Goal: Task Accomplishment & Management: Complete application form

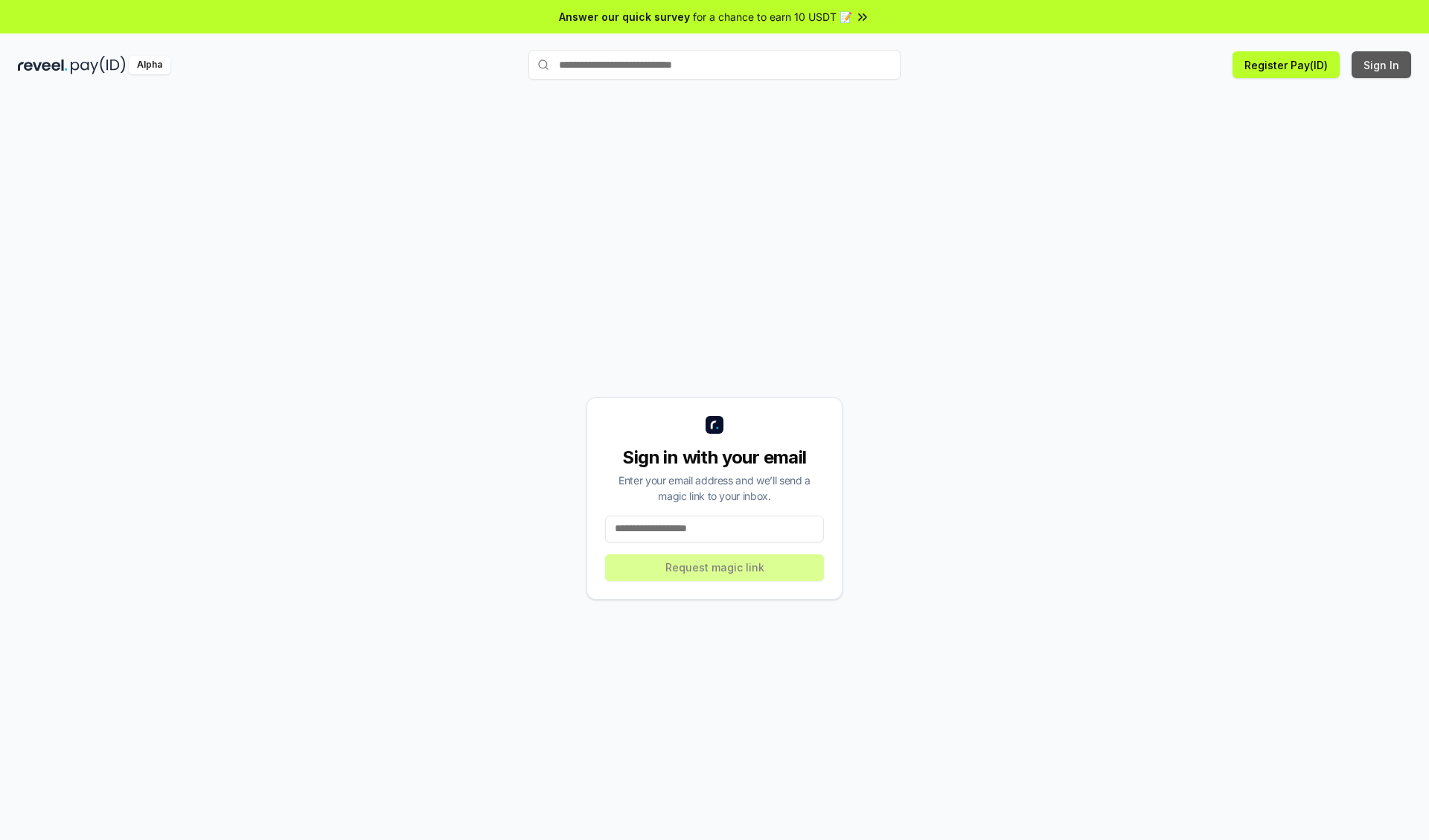
click at [1382, 64] on button "Sign In" at bounding box center [1381, 64] width 60 height 26
type input "**********"
click at [715, 567] on button "Request magic link" at bounding box center [714, 567] width 219 height 26
